Goal: Task Accomplishment & Management: Manage account settings

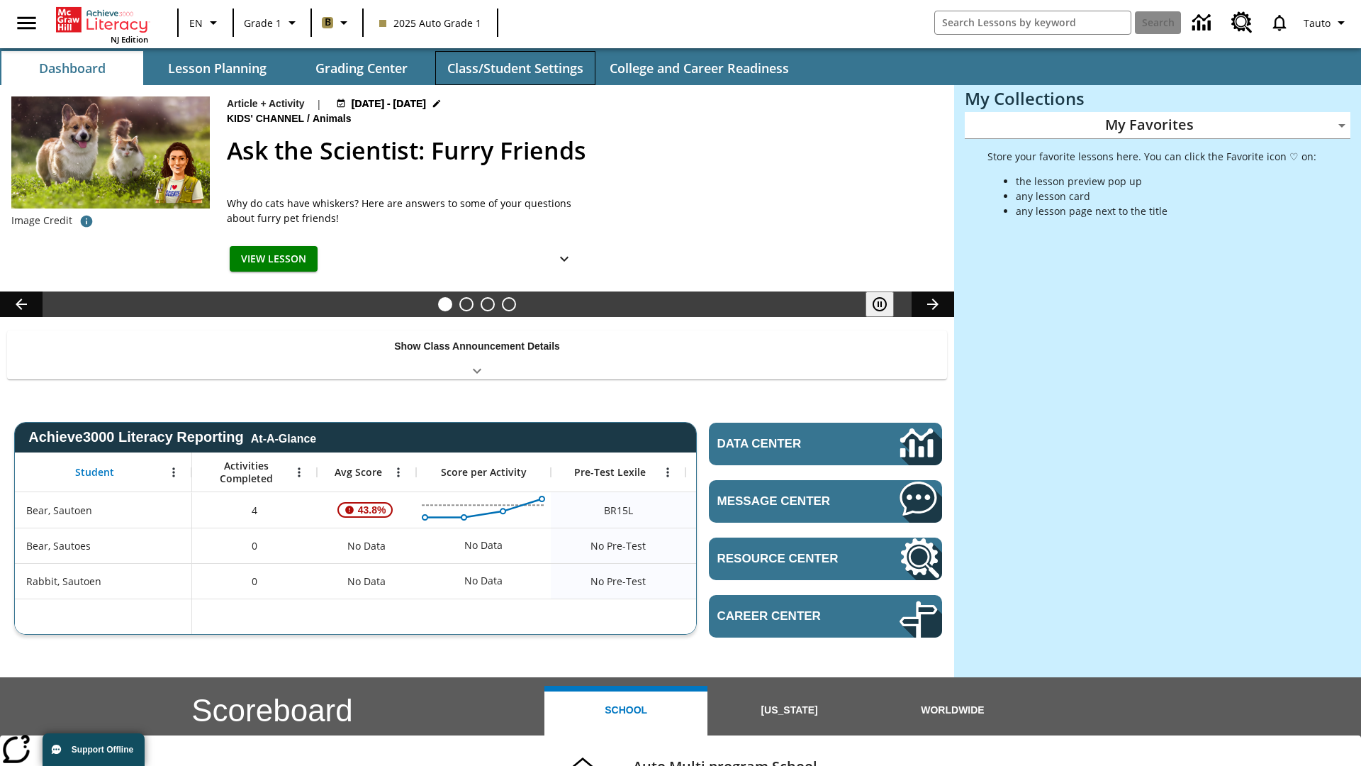
click at [515, 68] on button "Class/Student Settings" at bounding box center [515, 68] width 160 height 34
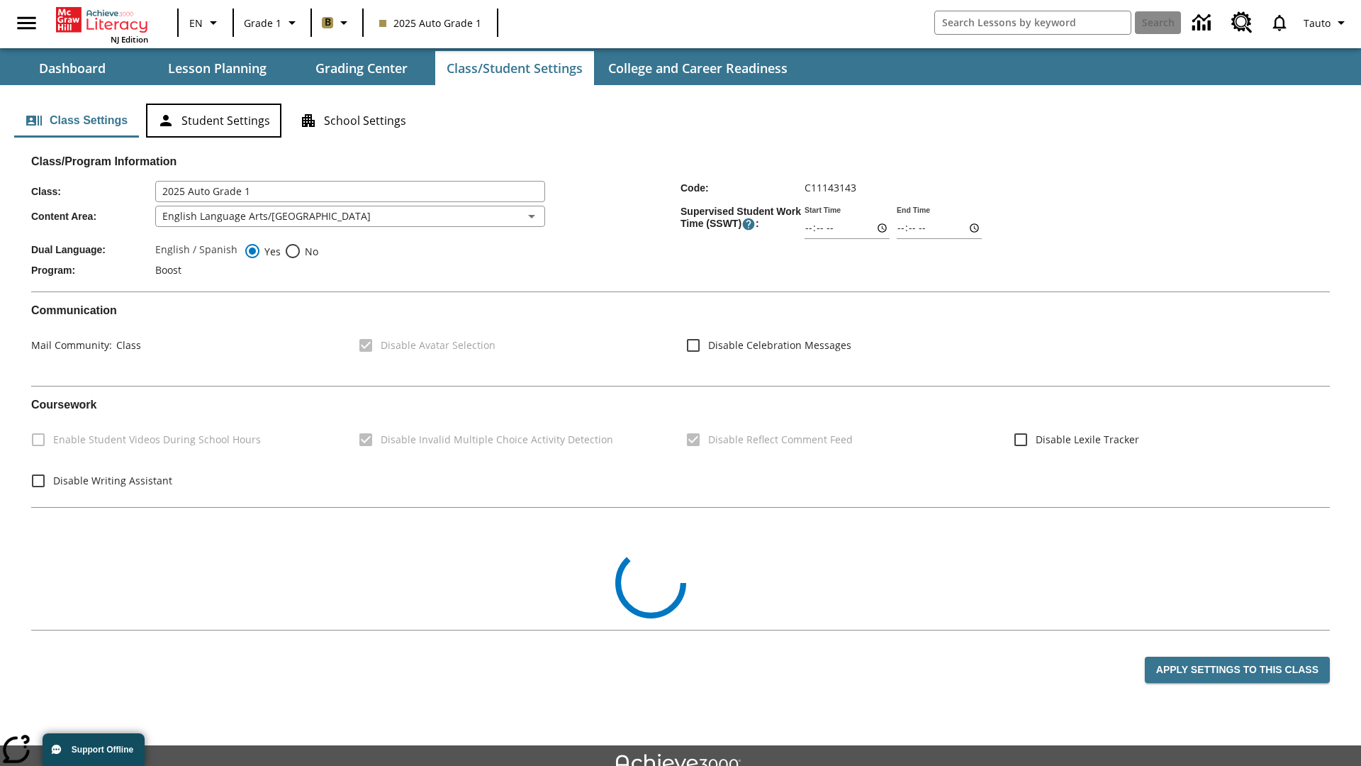
click at [213, 120] on button "Student Settings" at bounding box center [213, 120] width 135 height 34
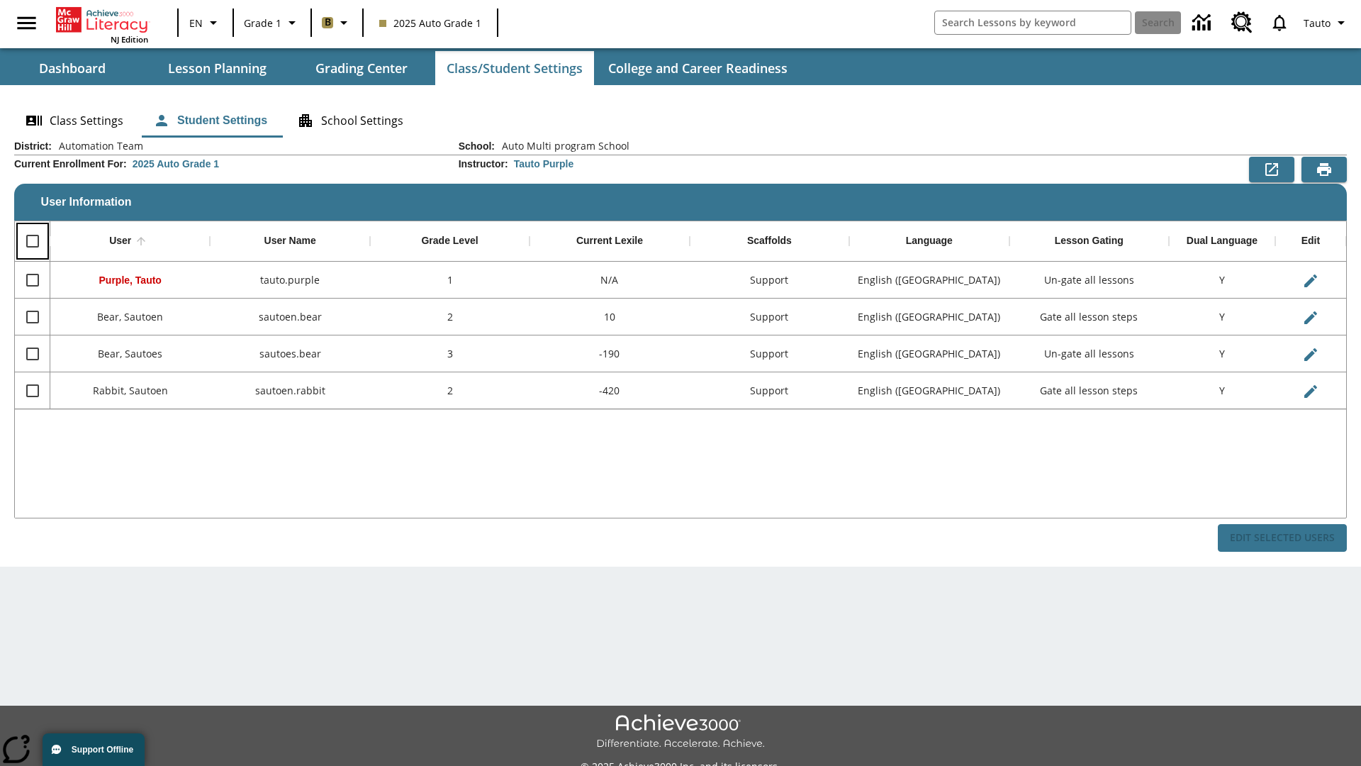
click at [32, 241] on input "Select all rows" at bounding box center [33, 241] width 30 height 30
checkbox input "true"
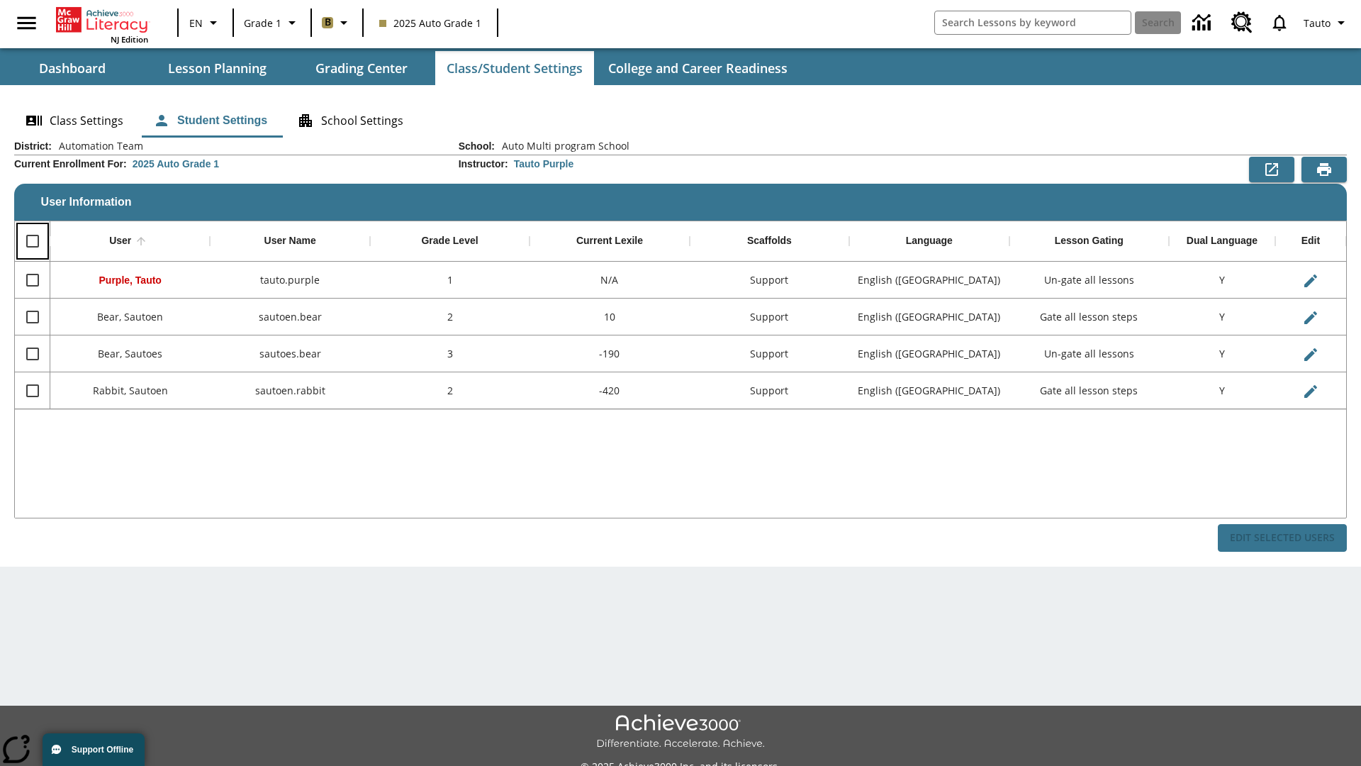
checkbox input "true"
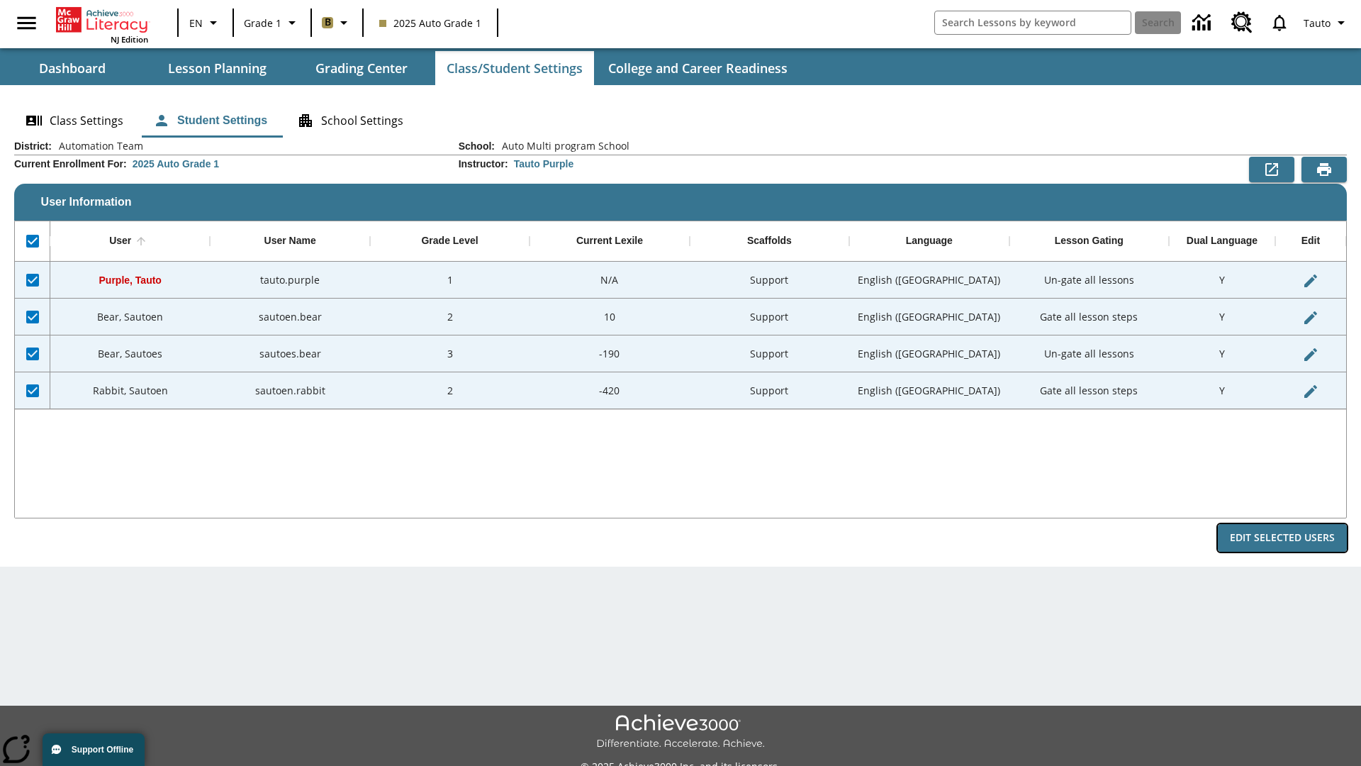
click at [1282, 537] on button "Edit Selected Users" at bounding box center [1282, 538] width 129 height 28
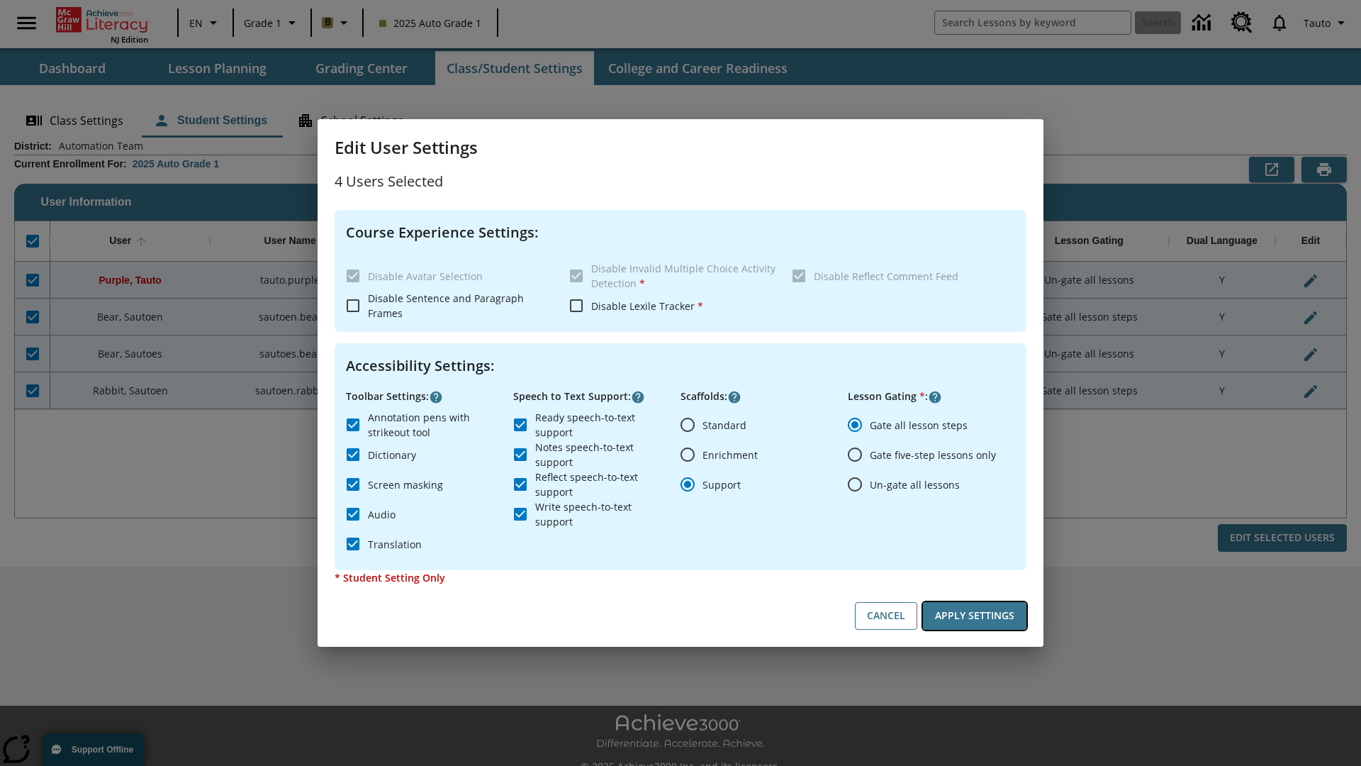
click at [975, 615] on button "Apply Settings" at bounding box center [974, 616] width 103 height 28
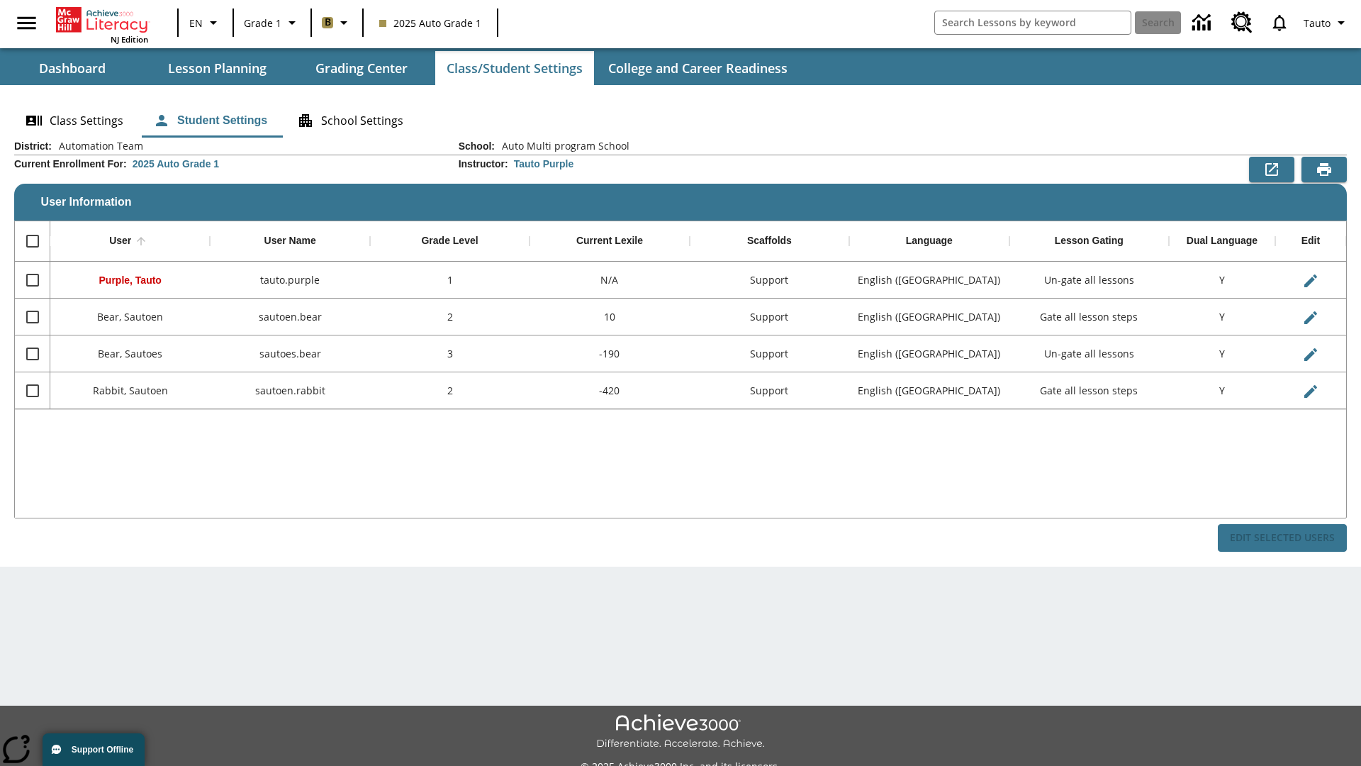
checkbox input "false"
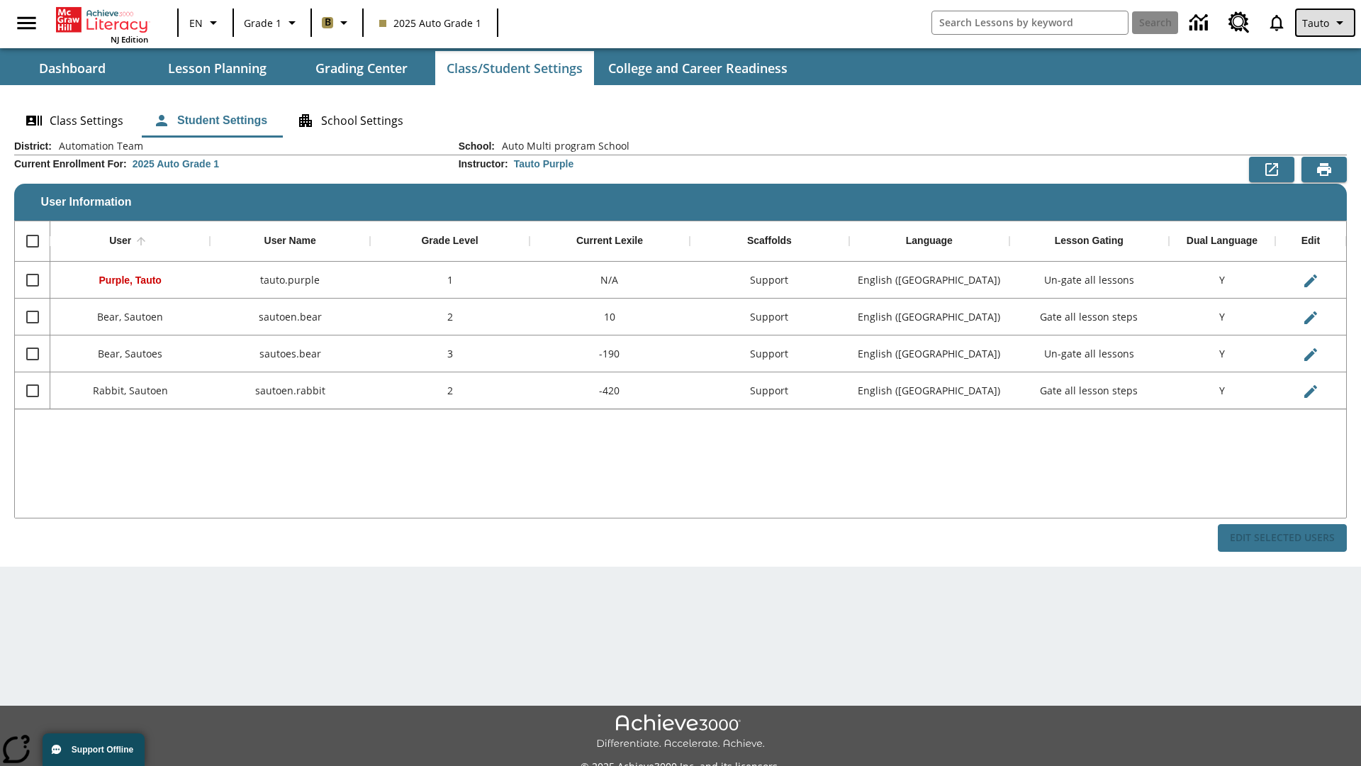
click at [1326, 23] on span "Tauto" at bounding box center [1315, 23] width 27 height 15
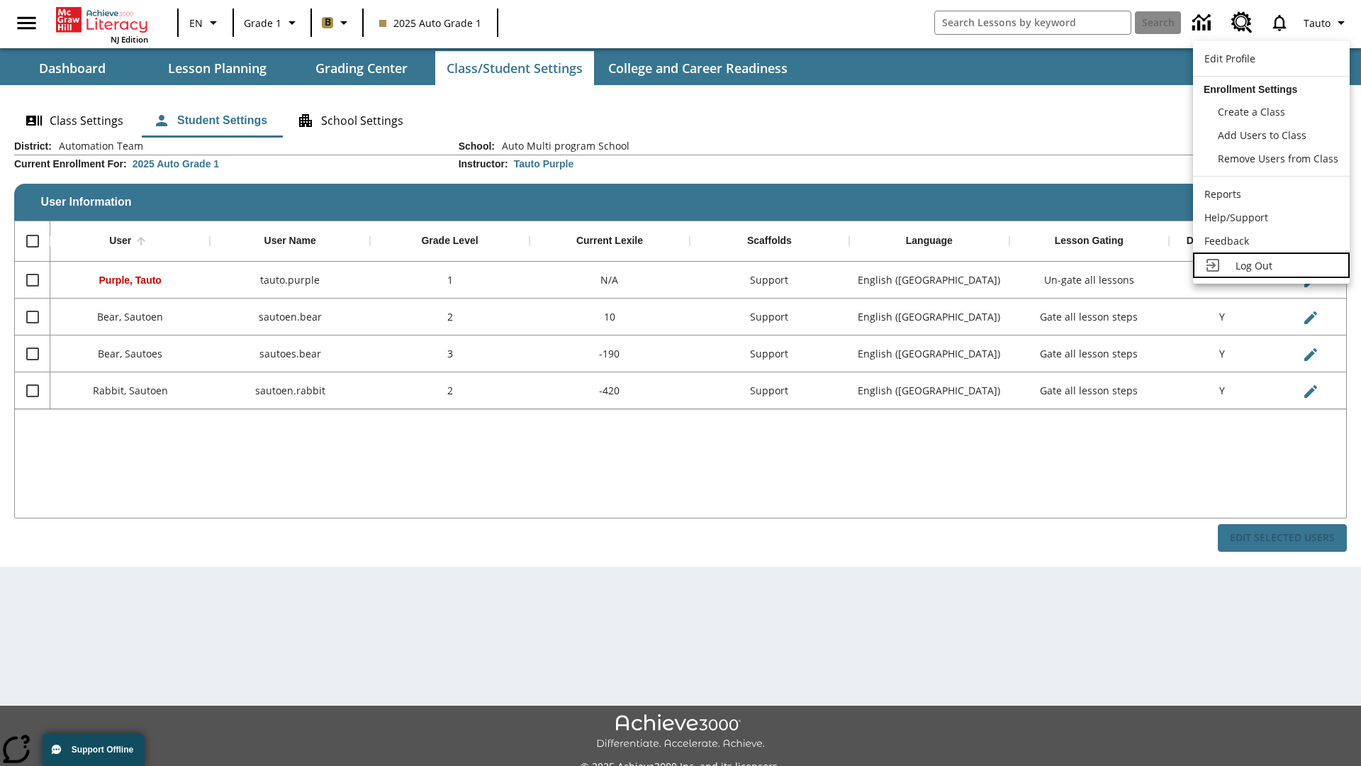
click at [1271, 265] on span "Log Out" at bounding box center [1253, 265] width 37 height 13
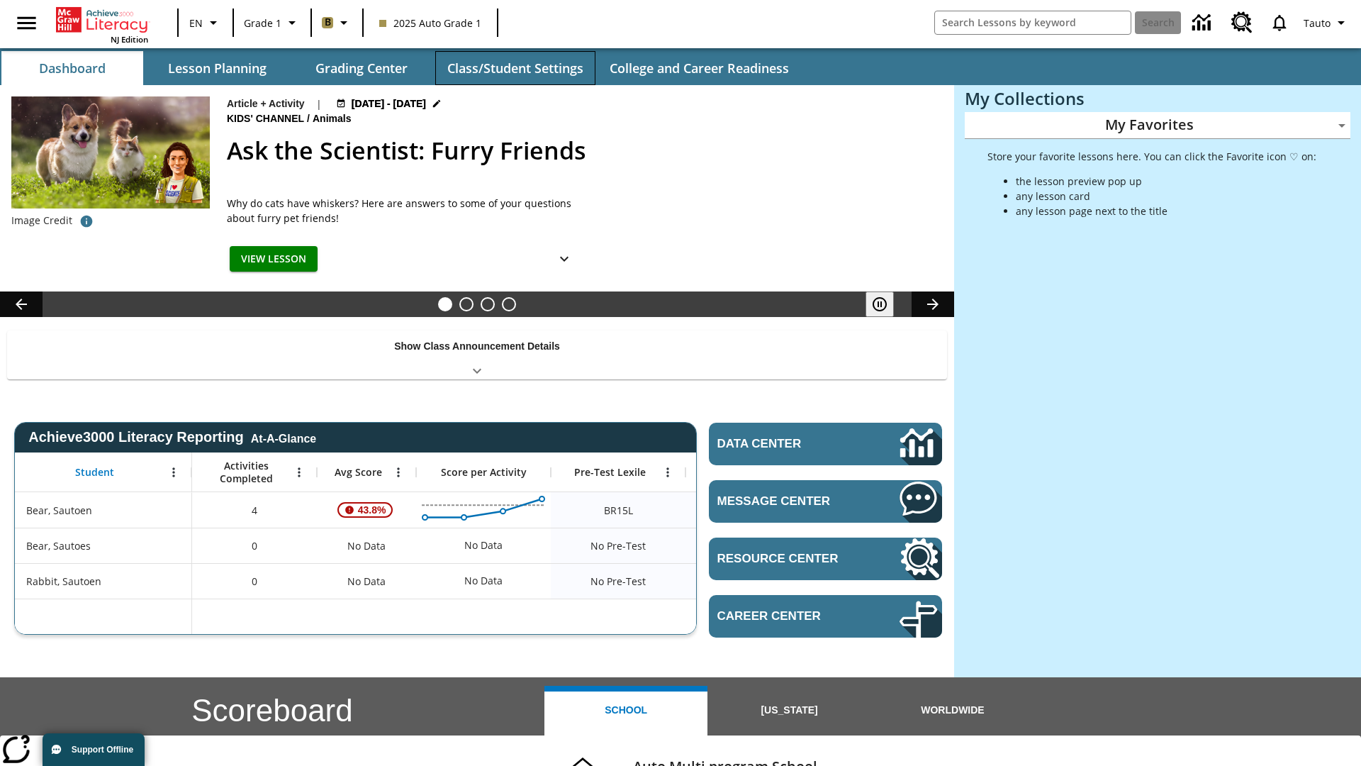
click at [515, 68] on button "Class/Student Settings" at bounding box center [515, 68] width 160 height 34
